Goal: Information Seeking & Learning: Learn about a topic

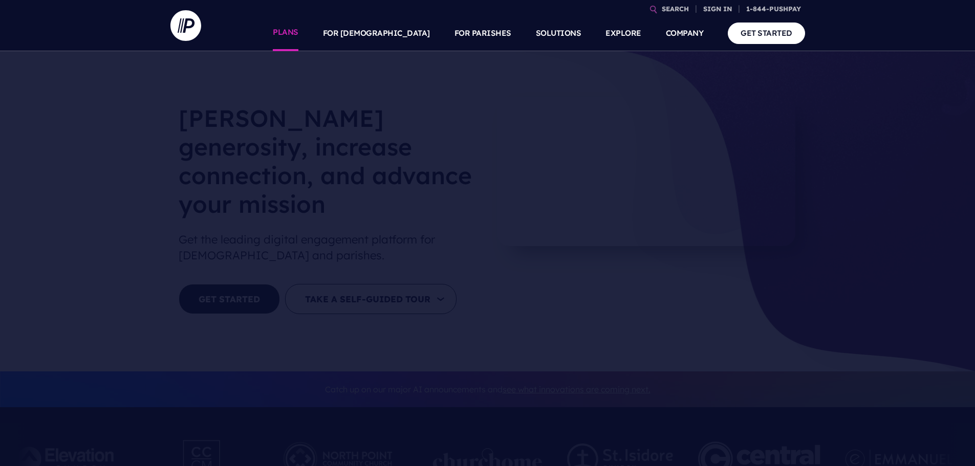
click at [298, 30] on link "PLANS" at bounding box center [286, 33] width 26 height 36
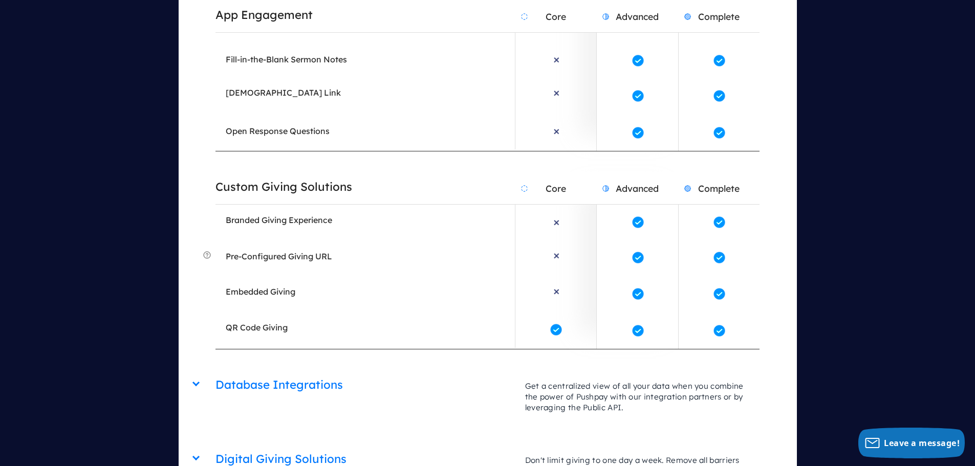
scroll to position [2200, 0]
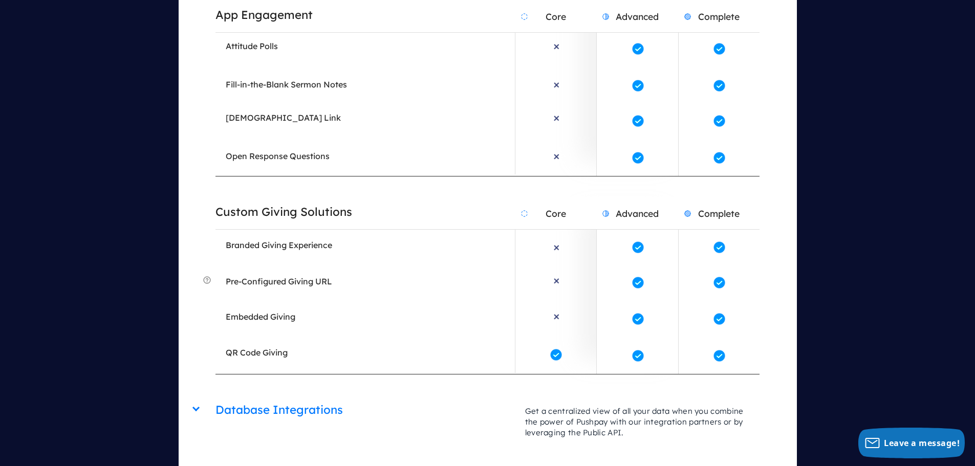
click at [257, 397] on h2 "Database Integrations" at bounding box center [364, 410] width 299 height 26
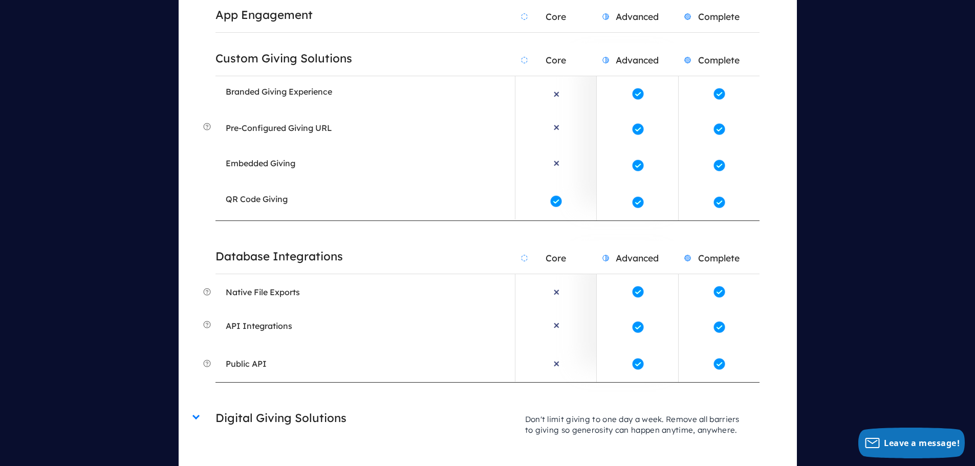
click at [319, 405] on h2 "Digital Giving Solutions" at bounding box center [364, 418] width 299 height 26
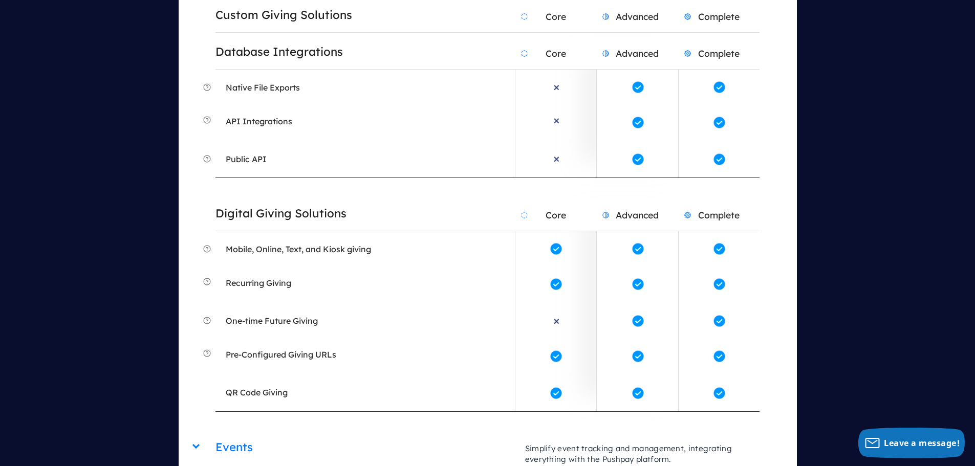
scroll to position [2610, 0]
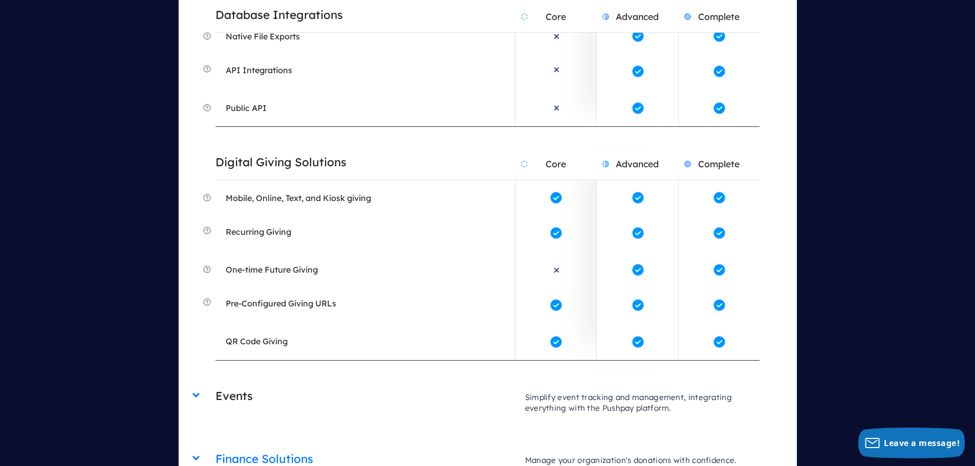
click at [227, 383] on h2 "Events" at bounding box center [364, 396] width 299 height 26
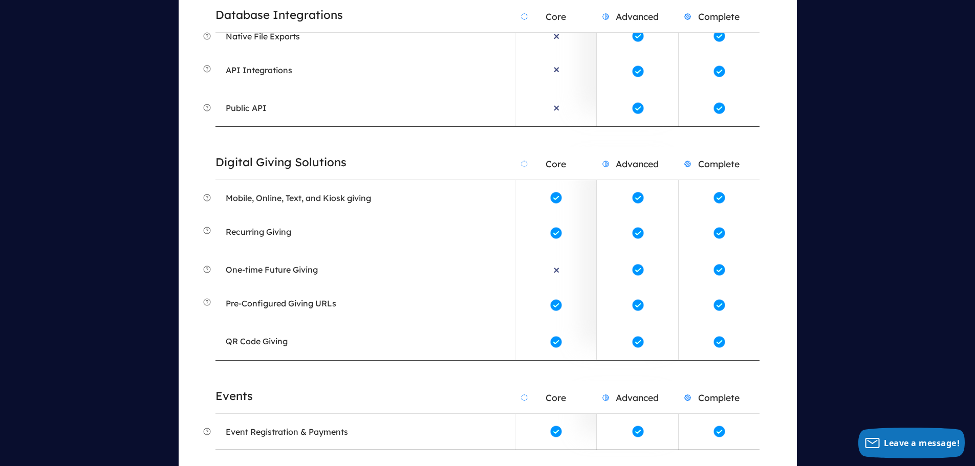
scroll to position [2712, 0]
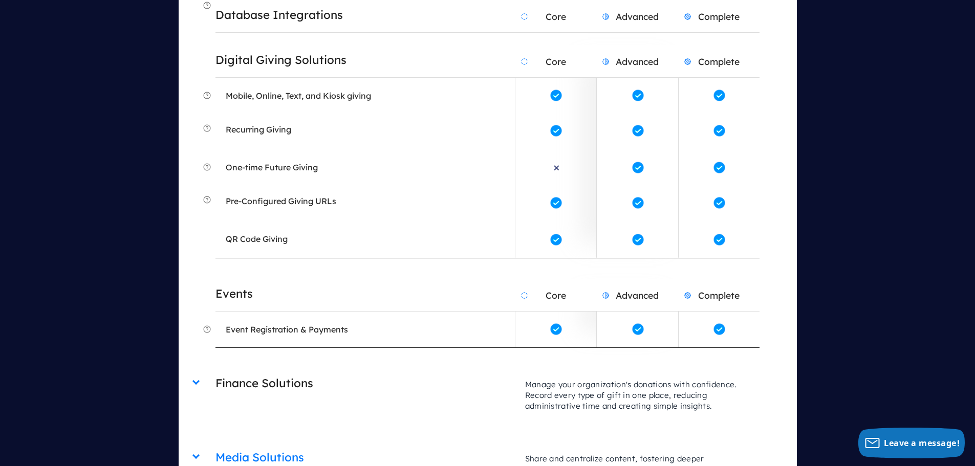
click at [303, 370] on h2 "Finance Solutions" at bounding box center [364, 383] width 299 height 26
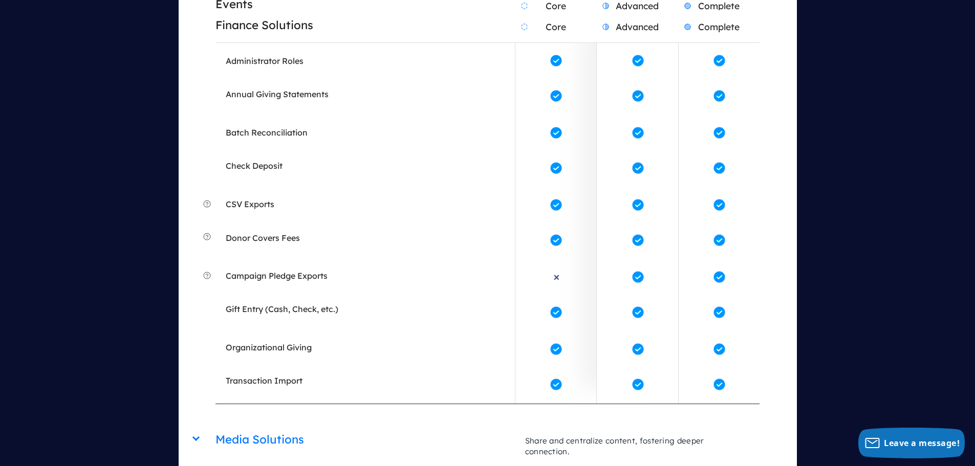
scroll to position [3121, 0]
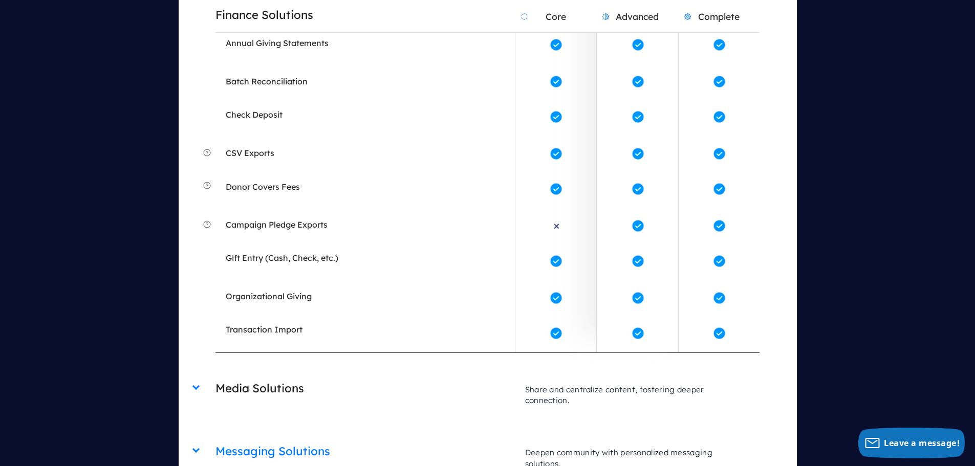
click at [268, 376] on h2 "Media Solutions" at bounding box center [364, 389] width 299 height 26
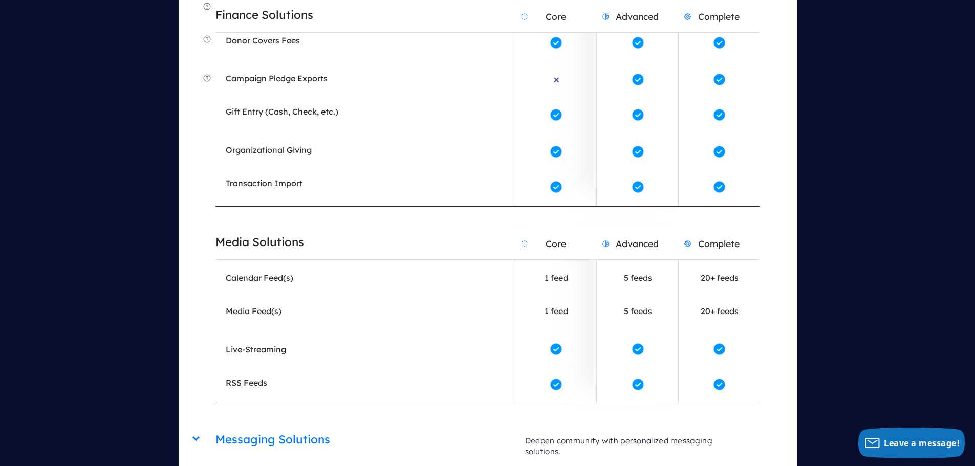
scroll to position [3326, 0]
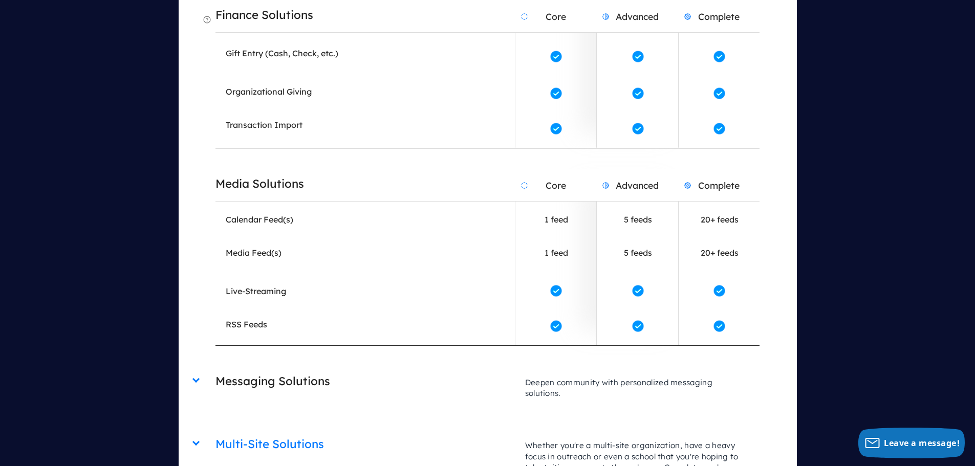
click at [298, 368] on h2 "Messaging Solutions" at bounding box center [364, 381] width 299 height 26
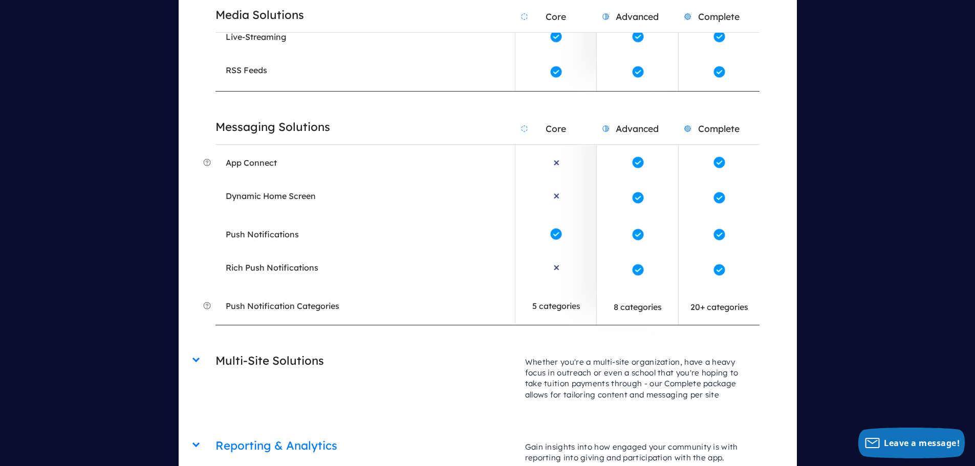
scroll to position [3582, 0]
click at [299, 346] on h2 "Multi-Site Solutions" at bounding box center [364, 359] width 299 height 26
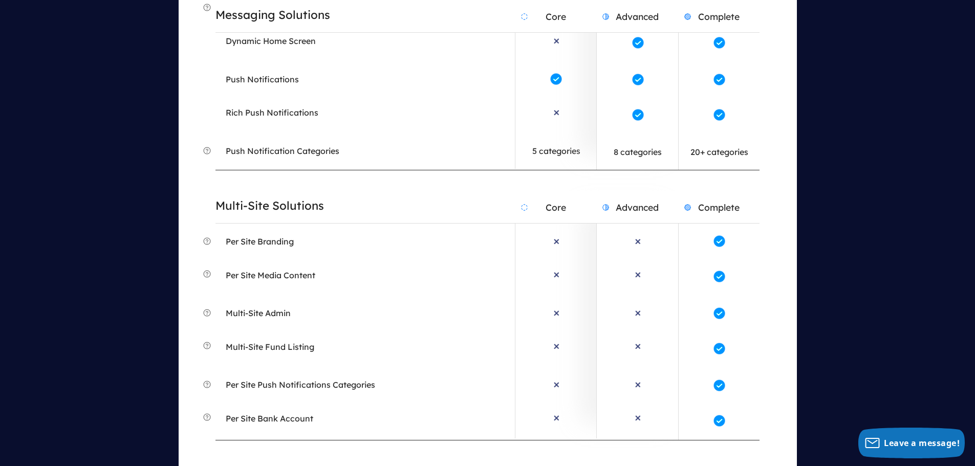
scroll to position [3838, 0]
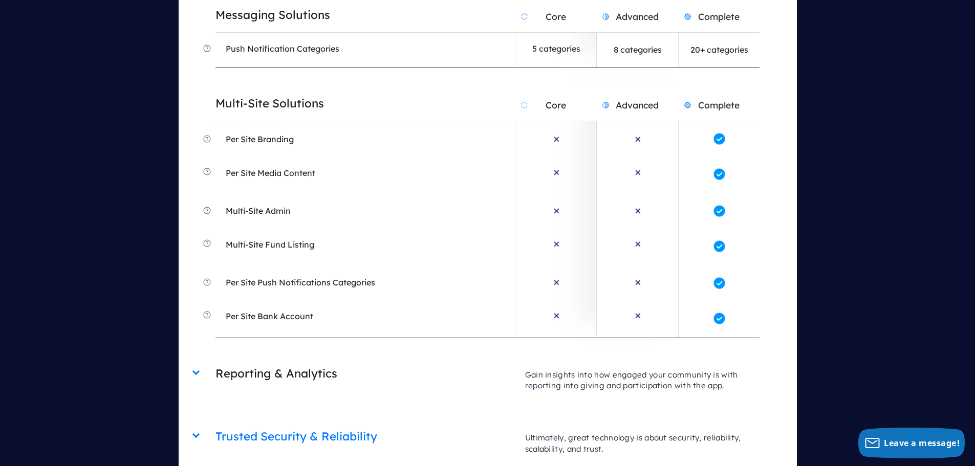
click at [300, 361] on h2 "Reporting & Analytics" at bounding box center [364, 374] width 299 height 26
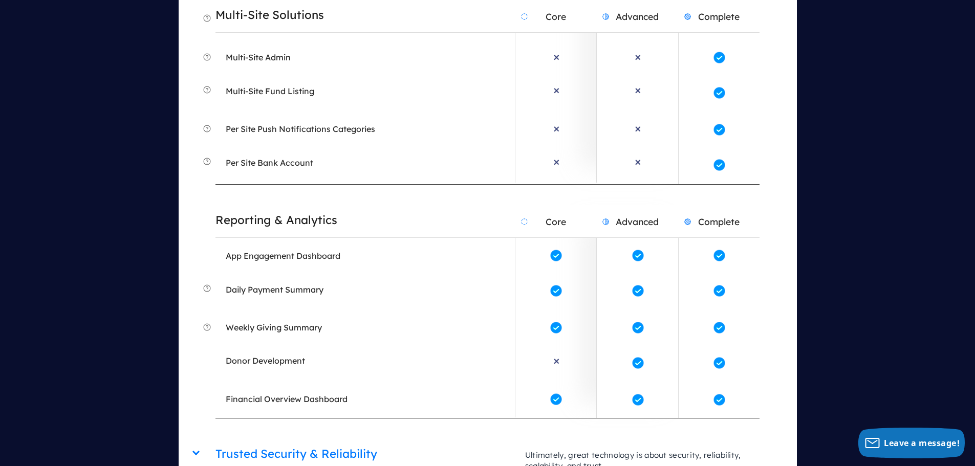
scroll to position [4042, 0]
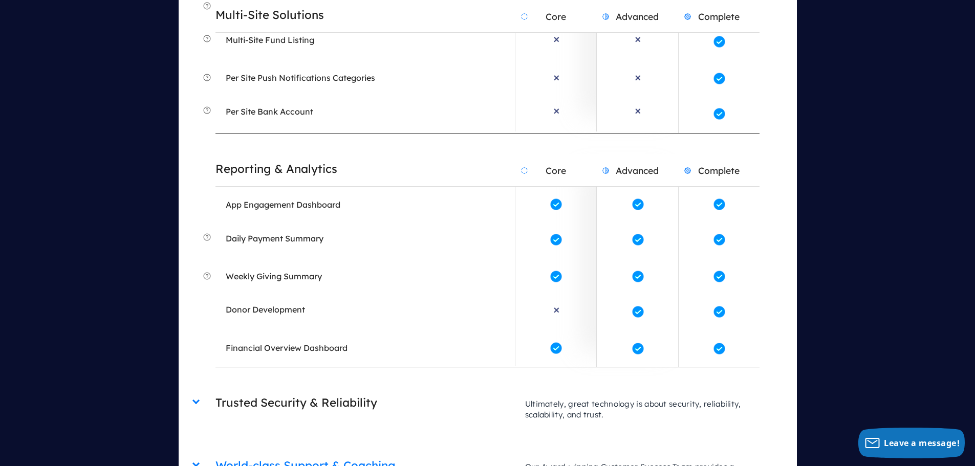
click at [275, 390] on h2 "Trusted Security & Reliability" at bounding box center [364, 403] width 299 height 26
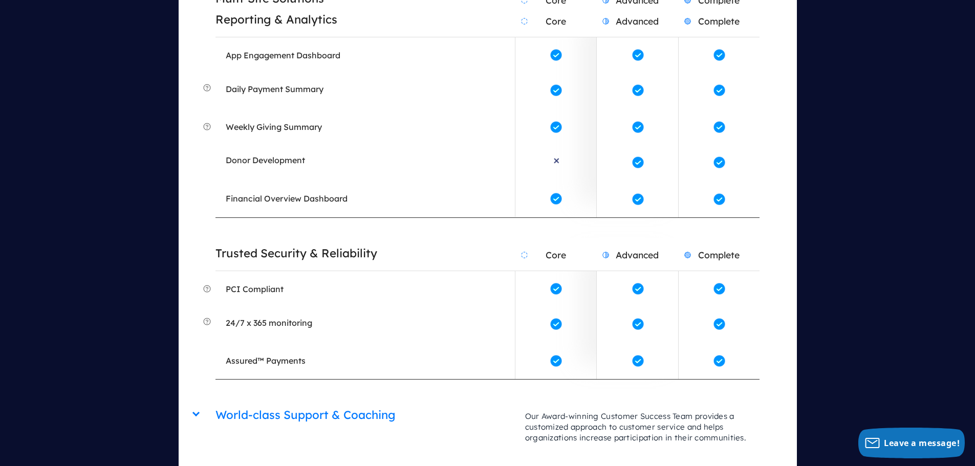
scroll to position [4196, 0]
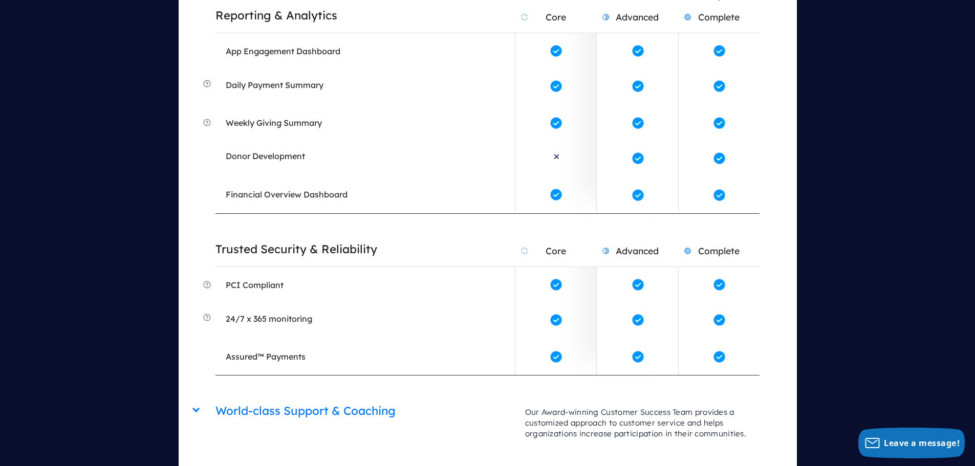
click at [275, 398] on h2 "World-class Support & Coaching" at bounding box center [364, 411] width 299 height 26
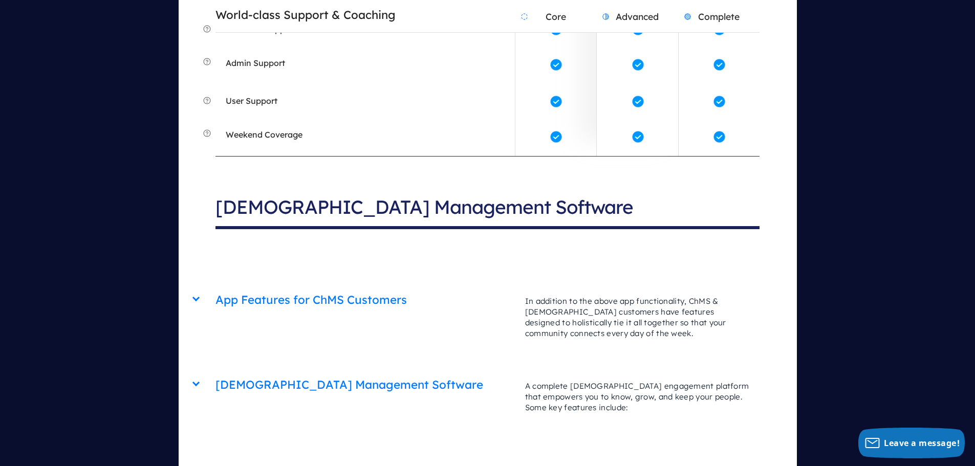
scroll to position [4605, 0]
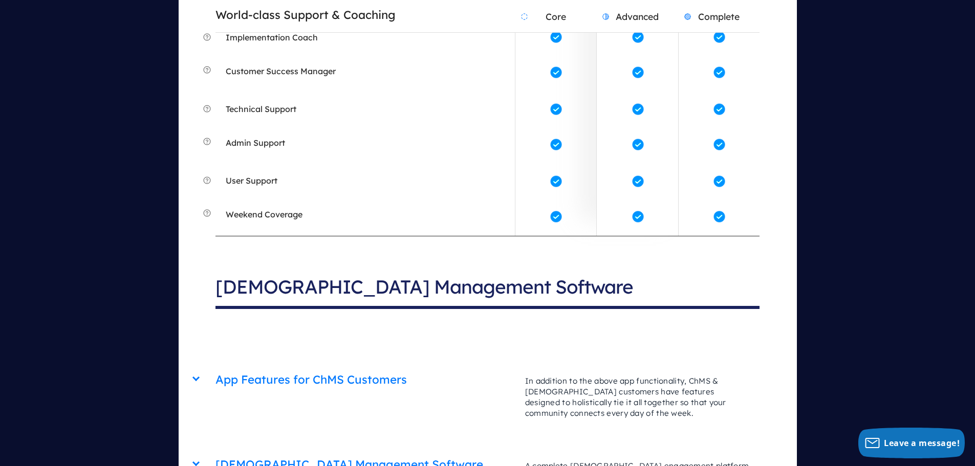
click at [215, 365] on div "App Features for ChMS Customers Core Advanced Complete In addition to the above…" at bounding box center [487, 365] width 544 height 0
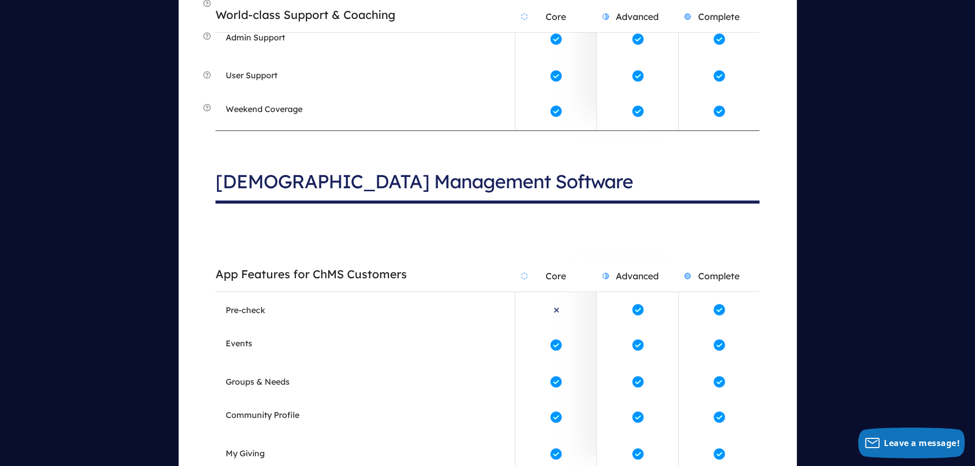
scroll to position [4810, 0]
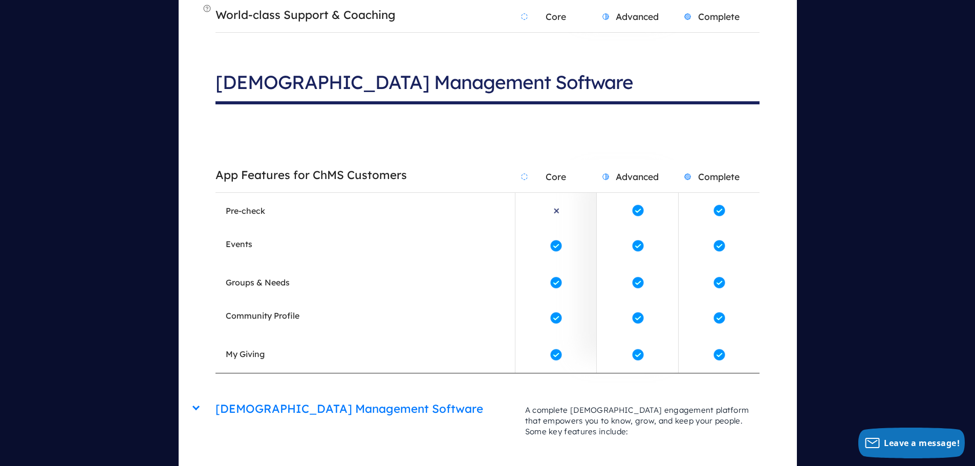
click at [215, 394] on div "Church Management Software Core Advanced Complete A complete church engagement …" at bounding box center [487, 394] width 544 height 0
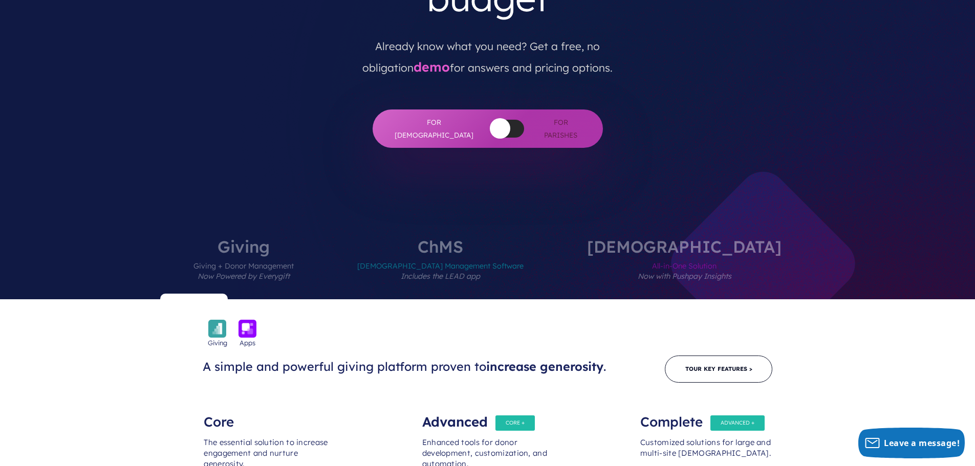
scroll to position [0, 0]
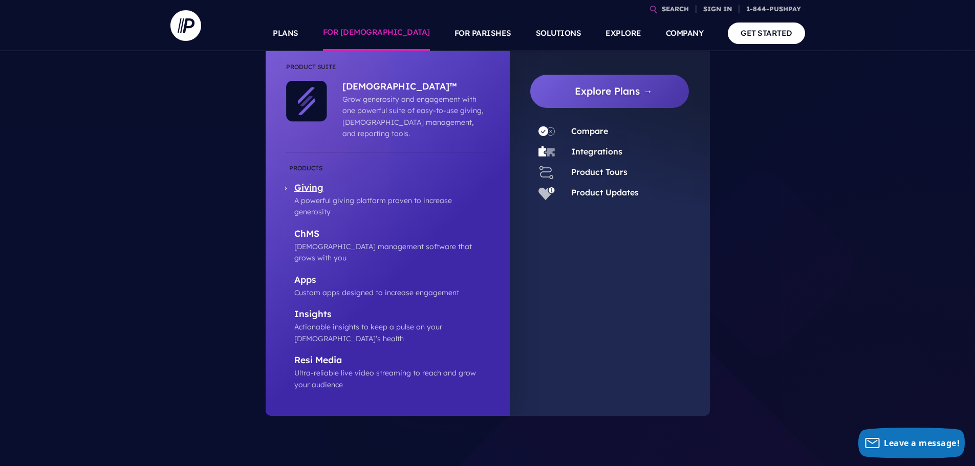
click at [310, 182] on p "Giving" at bounding box center [391, 188] width 195 height 13
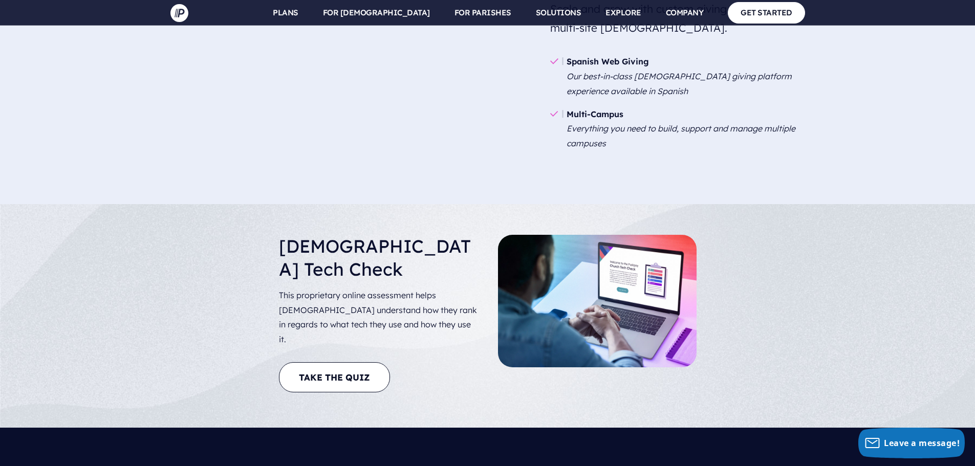
scroll to position [1793, 0]
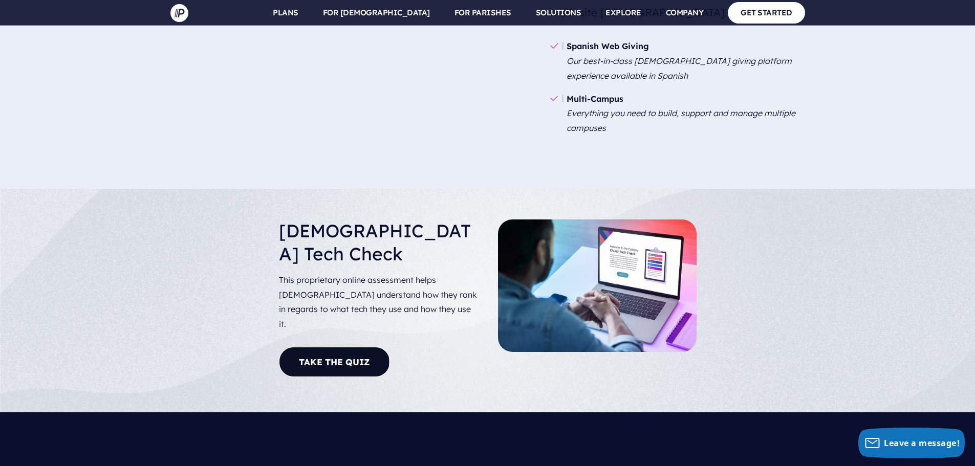
click at [329, 347] on link "Take The Quiz" at bounding box center [334, 362] width 111 height 30
